Goal: Task Accomplishment & Management: Complete application form

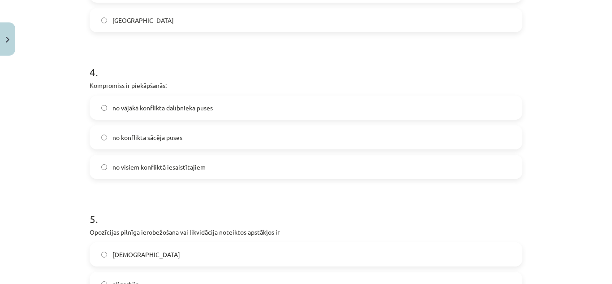
scroll to position [570, 0]
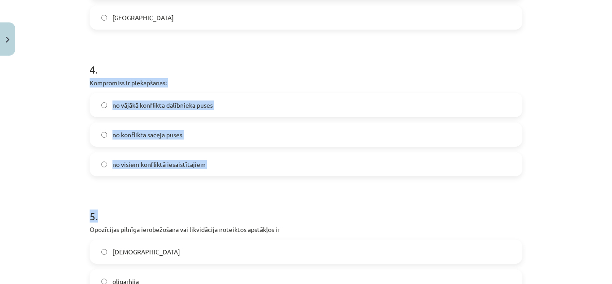
drag, startPoint x: 86, startPoint y: 82, endPoint x: 347, endPoint y: 181, distance: 279.7
copy form "Kompromiss ir piekāpšanās: no vājākā konflikta dalībnieka puses no konflikta sā…"
click at [190, 159] on label "no visiem konfliktā iesaistītajiem" at bounding box center [305, 164] width 431 height 22
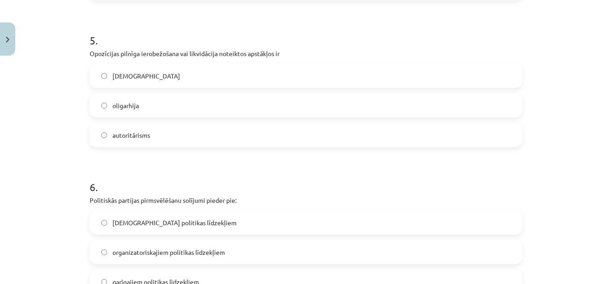
scroll to position [747, 0]
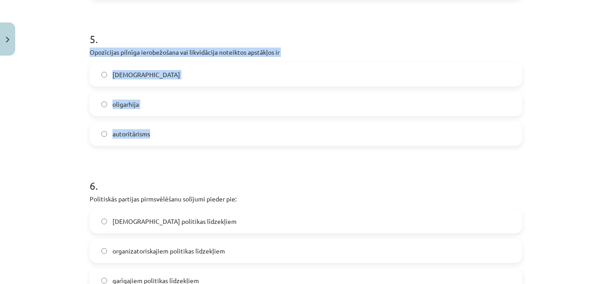
drag, startPoint x: 86, startPoint y: 50, endPoint x: 164, endPoint y: 145, distance: 122.5
click at [164, 145] on div "5 . Opozīcijas pilnīga ierobežošana vai likvidācija noteiktos apstākļos ir tota…" at bounding box center [306, 81] width 433 height 129
copy div "Opozīcijas pilnīga ierobežošana vai likvidācija noteiktos apstākļos ir totalitā…"
click at [165, 75] on label "totalitārisms" at bounding box center [305, 74] width 431 height 22
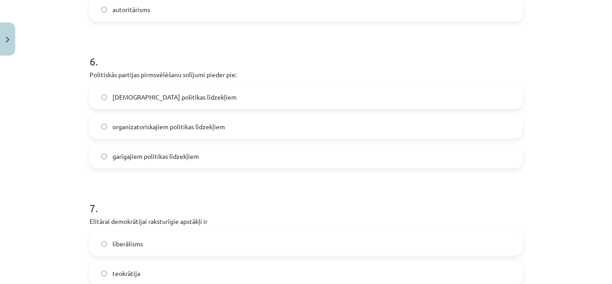
scroll to position [872, 0]
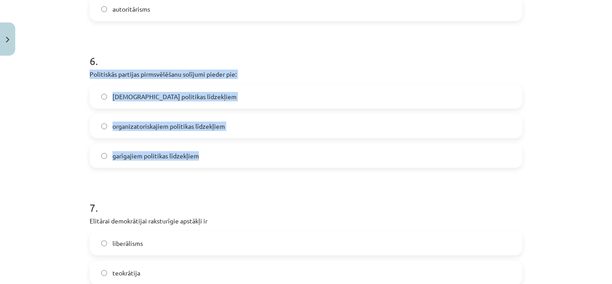
drag, startPoint x: 86, startPoint y: 74, endPoint x: 237, endPoint y: 161, distance: 174.4
click at [237, 161] on div "50 XP Saņemsi Grūts 534 pilda Apraksts Uzdevums Palīdzība 1 . Latvijas Tautas f…" at bounding box center [305, 11] width 443 height 1647
copy div "Politiskās partijas pirmsvēlēšanu solījumi pieder pie: lietiskajiem politikas l…"
click at [176, 150] on label "garīgajiem politikas līdzekļiem" at bounding box center [305, 155] width 431 height 22
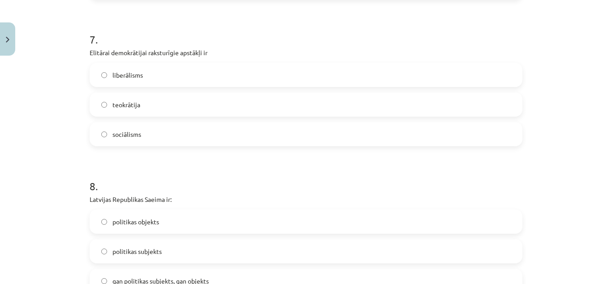
scroll to position [1050, 0]
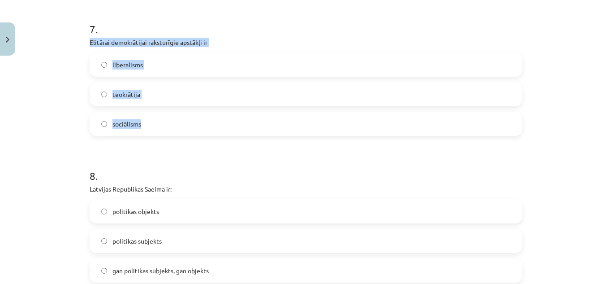
drag, startPoint x: 85, startPoint y: 43, endPoint x: 185, endPoint y: 133, distance: 135.1
copy div "Elitārai demokrātijai raksturīgie apstākļi ir liberālisms teokrātija sociālisms"
click at [168, 66] on label "liberālisms" at bounding box center [305, 64] width 431 height 22
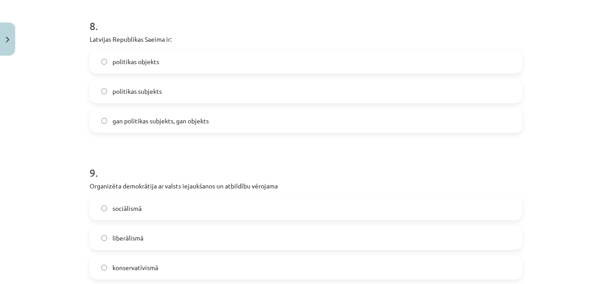
scroll to position [1202, 0]
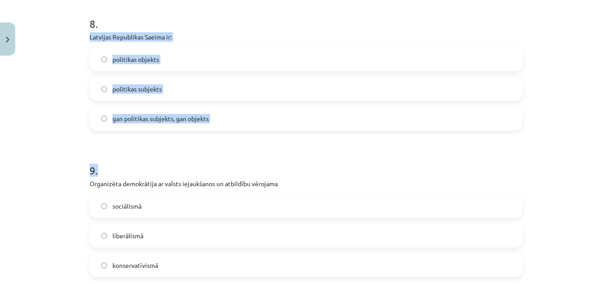
drag, startPoint x: 84, startPoint y: 38, endPoint x: 262, endPoint y: 134, distance: 202.1
copy form "Latvijas Republikas Saeima ir: politikas objekts politikas subjekts gan politik…"
click at [209, 120] on label "gan politikas subjekts, gan objekts" at bounding box center [305, 118] width 431 height 22
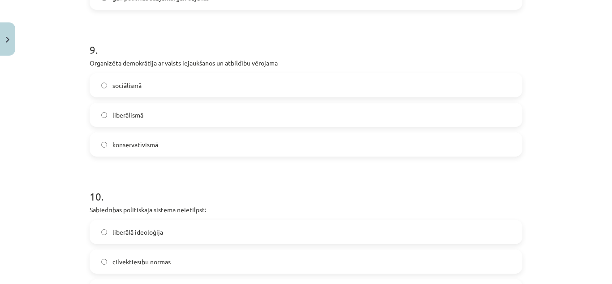
scroll to position [1326, 0]
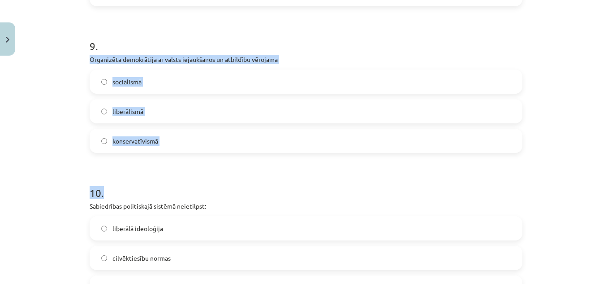
drag, startPoint x: 84, startPoint y: 59, endPoint x: 215, endPoint y: 153, distance: 161.5
copy form "Organizēta demokrātija ar valsts iejaukšanos un atbildību vērojama sociālismā l…"
click at [172, 82] on label "sociālismā" at bounding box center [305, 81] width 431 height 22
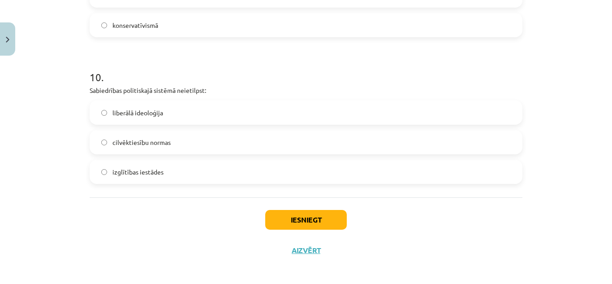
scroll to position [1446, 0]
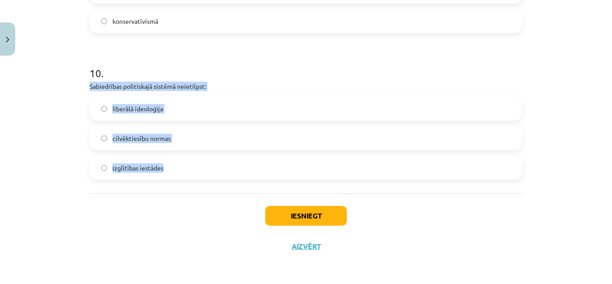
drag, startPoint x: 84, startPoint y: 82, endPoint x: 173, endPoint y: 164, distance: 121.7
copy div "Sabiedrības politiskajā sistēmā neietilpst: liberālā ideoloģija cilvēktiesību n…"
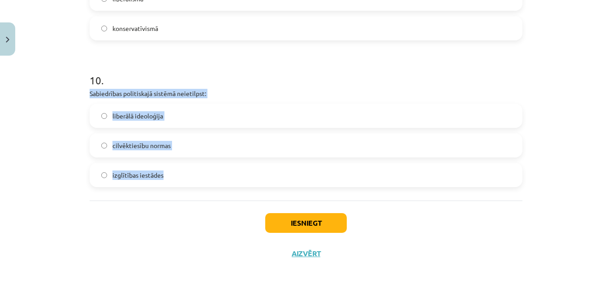
scroll to position [1439, 0]
copy div "Sabiedrības politiskajā sistēmā neietilpst: liberālā ideoloģija cilvēktiesību n…"
click at [131, 171] on span "izglītības iestādes" at bounding box center [137, 174] width 51 height 9
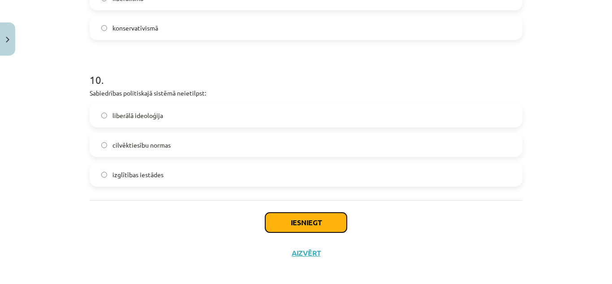
click at [291, 220] on button "Iesniegt" at bounding box center [306, 222] width 82 height 20
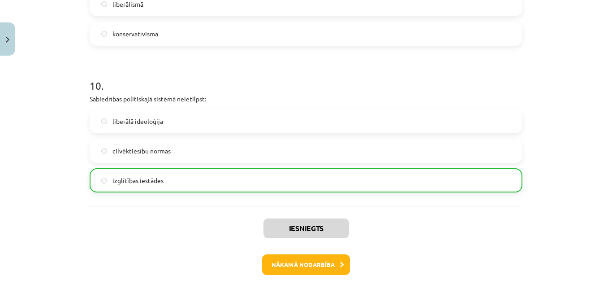
scroll to position [1474, 0]
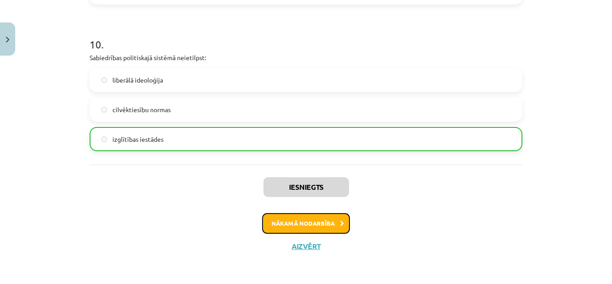
click at [319, 217] on button "Nākamā nodarbība" at bounding box center [306, 223] width 88 height 21
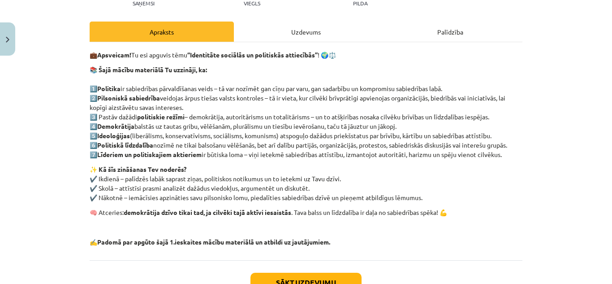
scroll to position [177, 0]
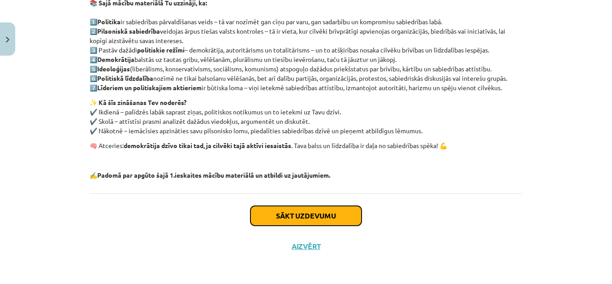
click at [303, 214] on button "Sākt uzdevumu" at bounding box center [305, 216] width 111 height 20
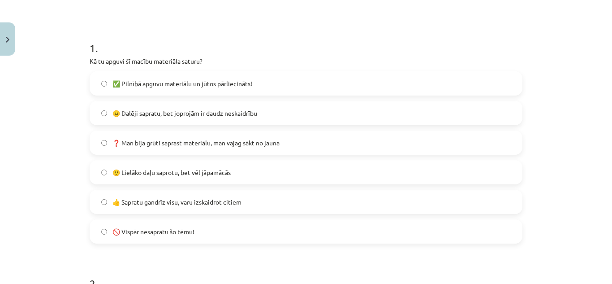
scroll to position [154, 0]
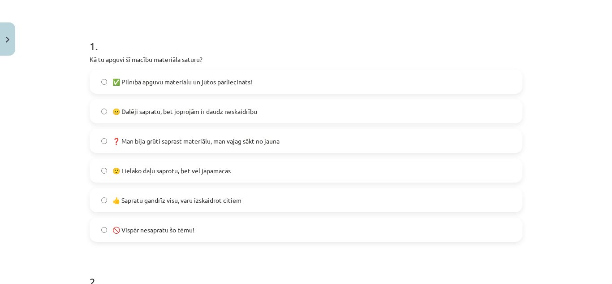
click at [215, 176] on label "🙂 Lielāko daļu saprotu, bet vēl jāpamācās" at bounding box center [305, 170] width 431 height 22
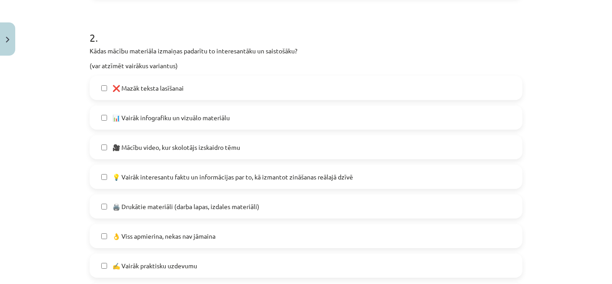
scroll to position [399, 0]
click at [202, 87] on label "❌ Mazāk teksta lasīšanai" at bounding box center [305, 86] width 431 height 22
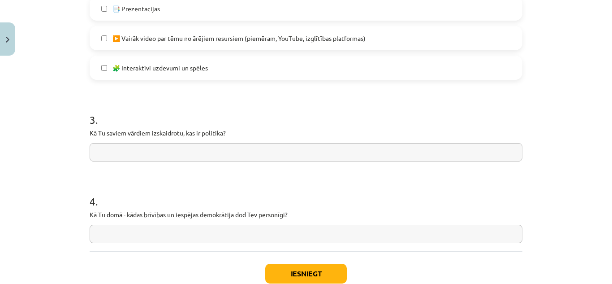
scroll to position [742, 0]
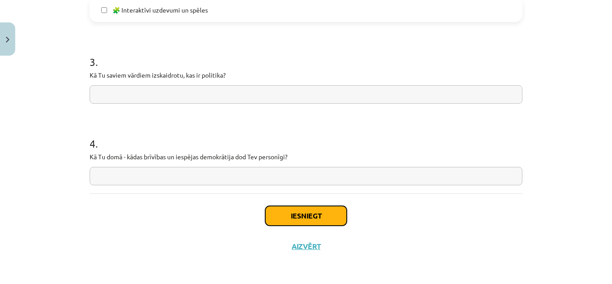
click at [276, 211] on button "Iesniegt" at bounding box center [306, 216] width 82 height 20
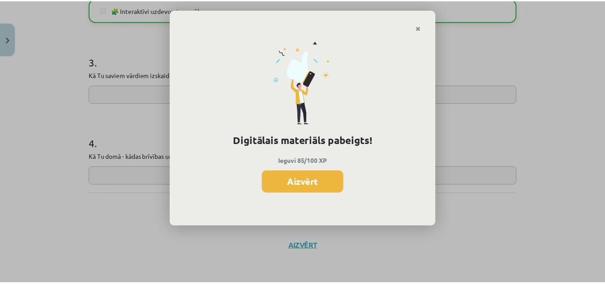
scroll to position [454, 0]
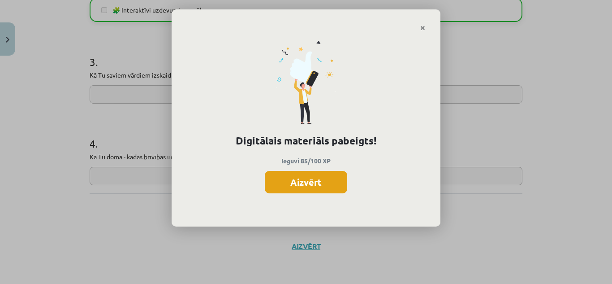
click at [300, 174] on button "Aizvērt" at bounding box center [306, 182] width 82 height 22
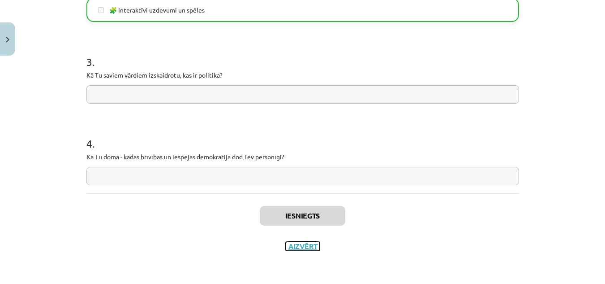
click at [304, 243] on button "Aizvērt" at bounding box center [303, 245] width 34 height 9
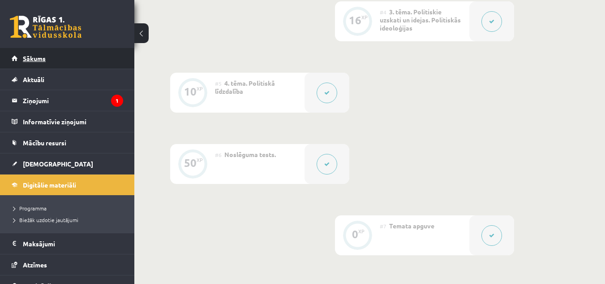
click at [74, 59] on link "Sākums" at bounding box center [68, 58] width 112 height 21
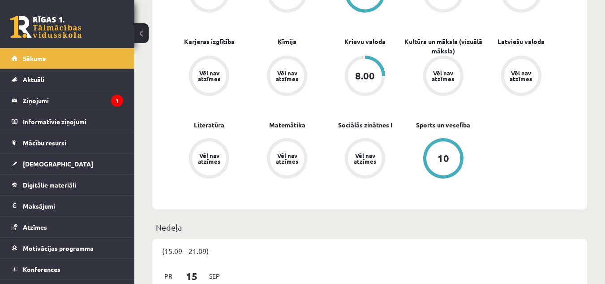
scroll to position [331, 0]
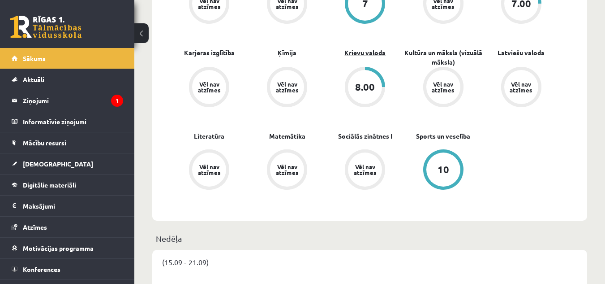
click at [365, 51] on link "Krievu valoda" at bounding box center [364, 52] width 41 height 9
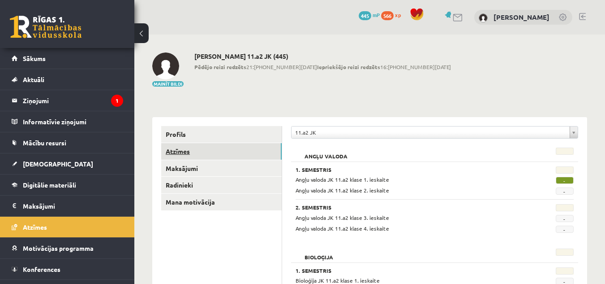
click at [184, 155] on link "Atzīmes" at bounding box center [221, 151] width 120 height 17
